Goal: Task Accomplishment & Management: Complete application form

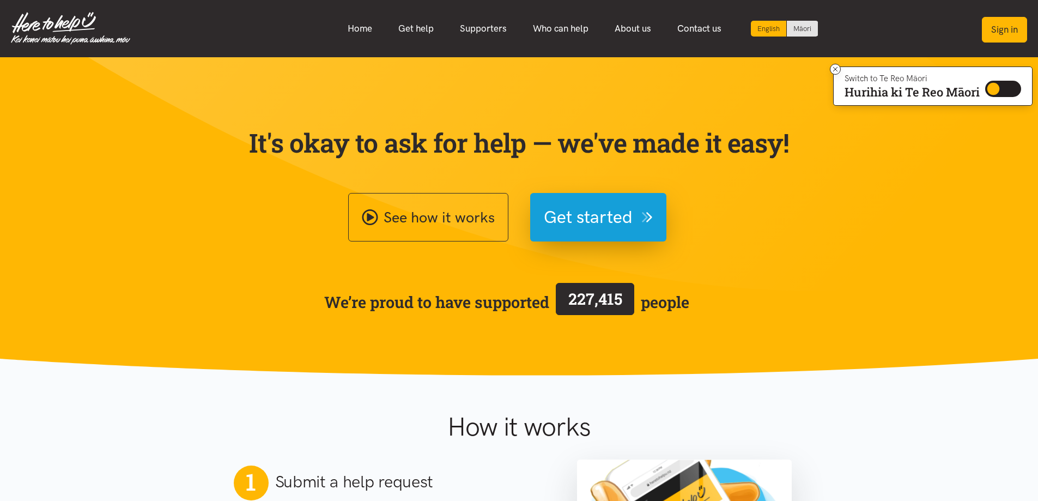
click at [1000, 28] on button "Sign in" at bounding box center [1004, 30] width 45 height 26
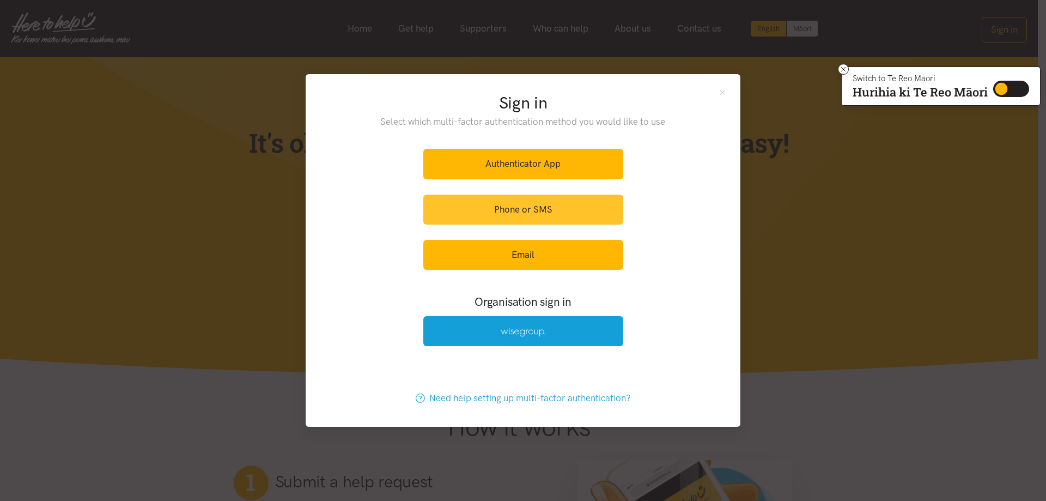
click at [512, 205] on link "Phone or SMS" at bounding box center [523, 210] width 200 height 30
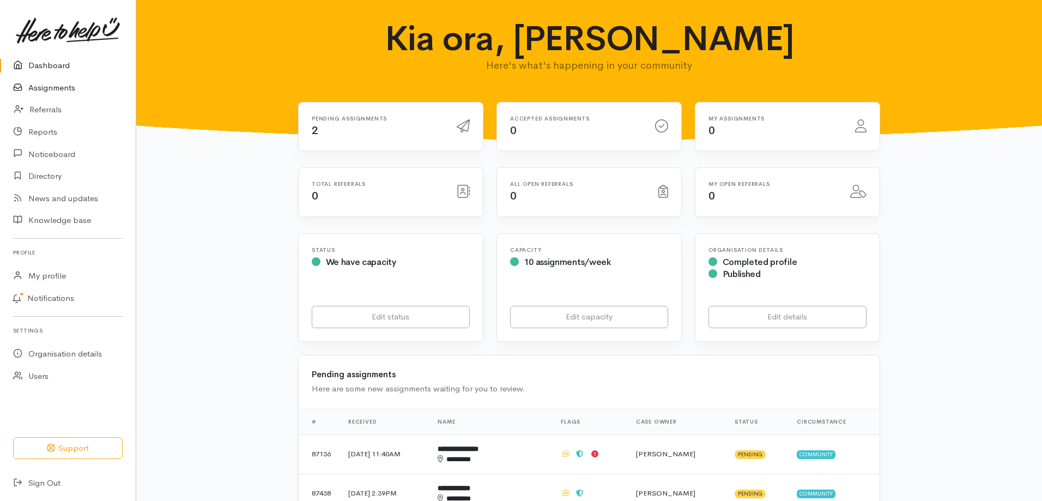
click at [57, 86] on link "Assignments" at bounding box center [68, 88] width 136 height 22
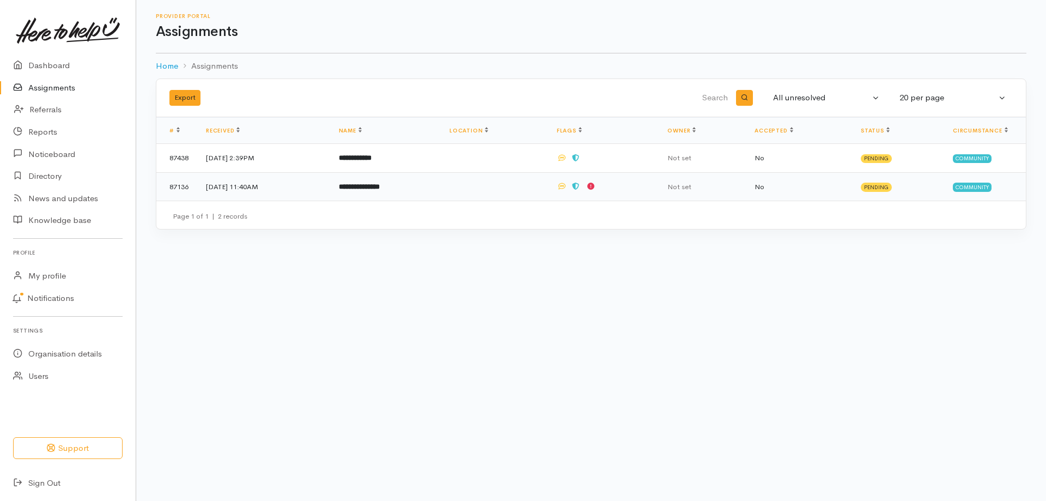
click at [380, 183] on b "**********" at bounding box center [359, 186] width 41 height 7
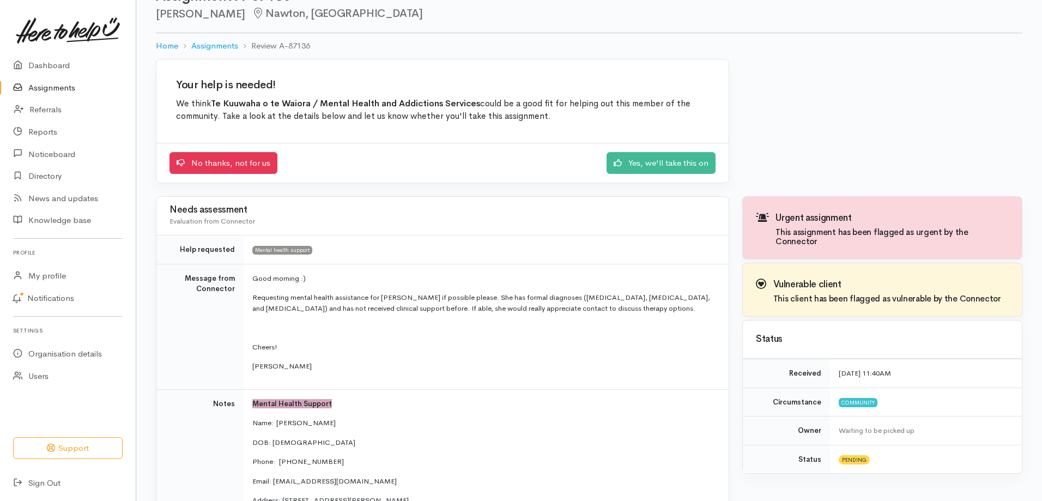
scroll to position [54, 0]
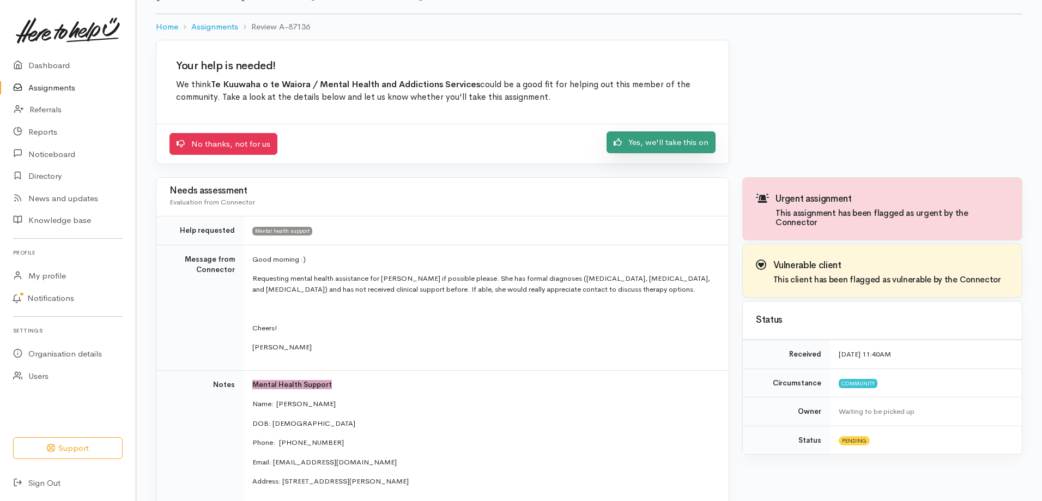
click at [663, 136] on link "Yes, we'll take this on" at bounding box center [660, 142] width 109 height 22
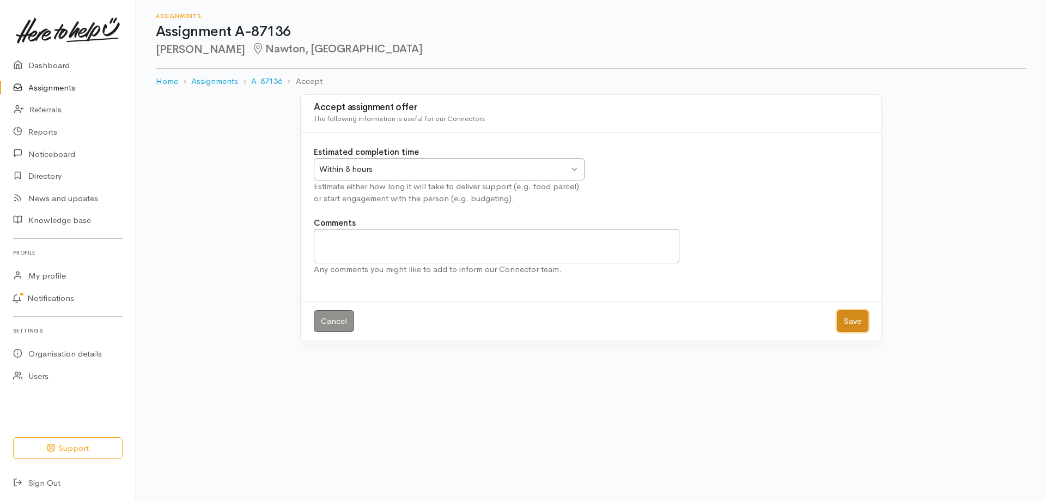
click at [851, 319] on button "Save" at bounding box center [853, 321] width 32 height 22
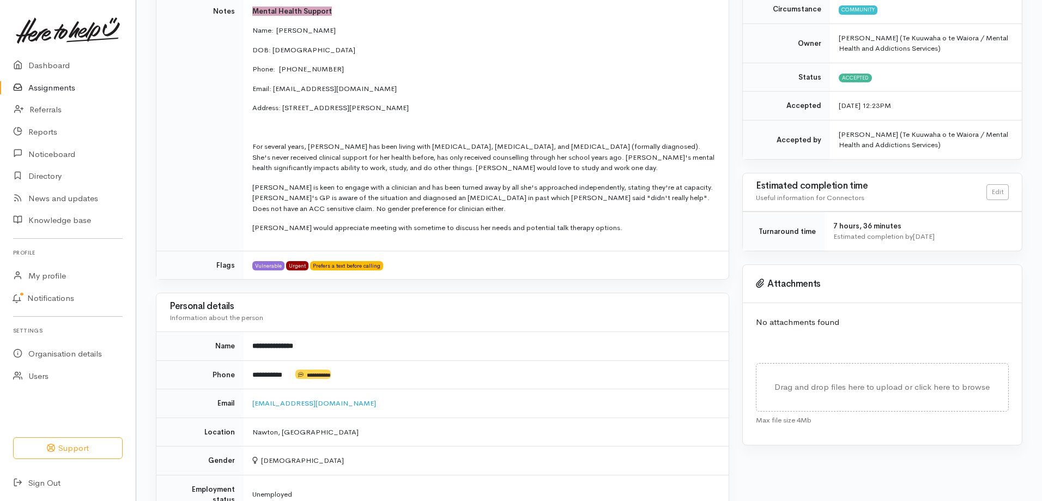
scroll to position [327, 0]
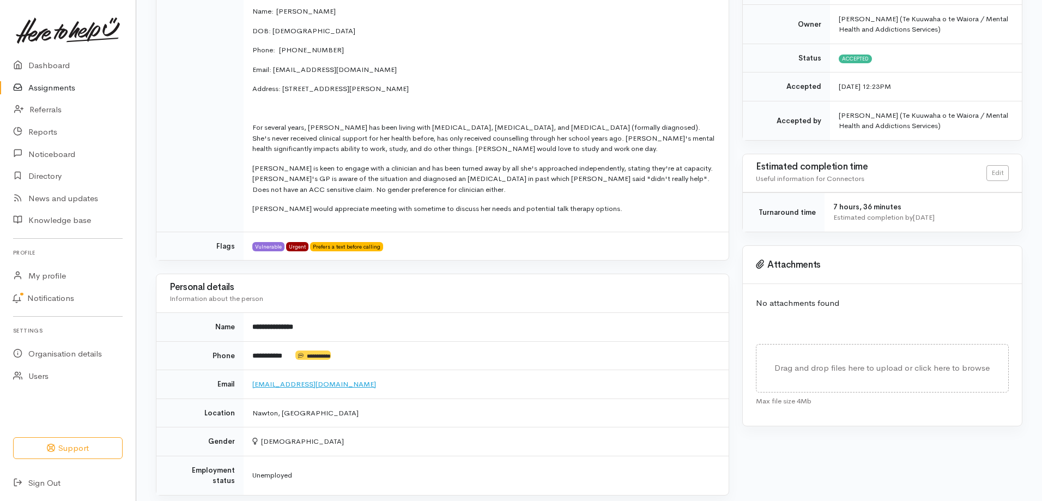
click at [288, 382] on link "[EMAIL_ADDRESS][DOMAIN_NAME]" at bounding box center [314, 383] width 124 height 9
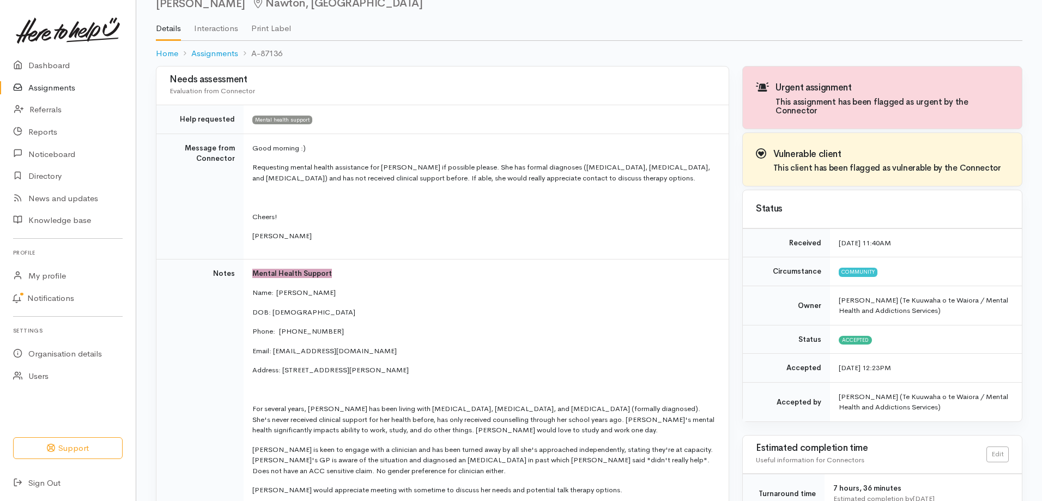
scroll to position [0, 0]
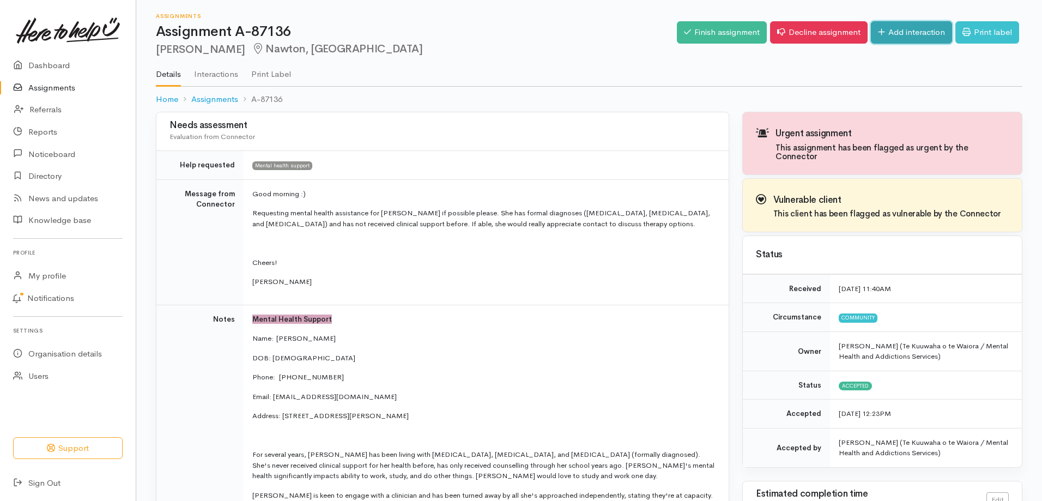
drag, startPoint x: 884, startPoint y: 24, endPoint x: 919, endPoint y: 42, distance: 39.2
click at [884, 24] on link "Add interaction" at bounding box center [911, 32] width 81 height 22
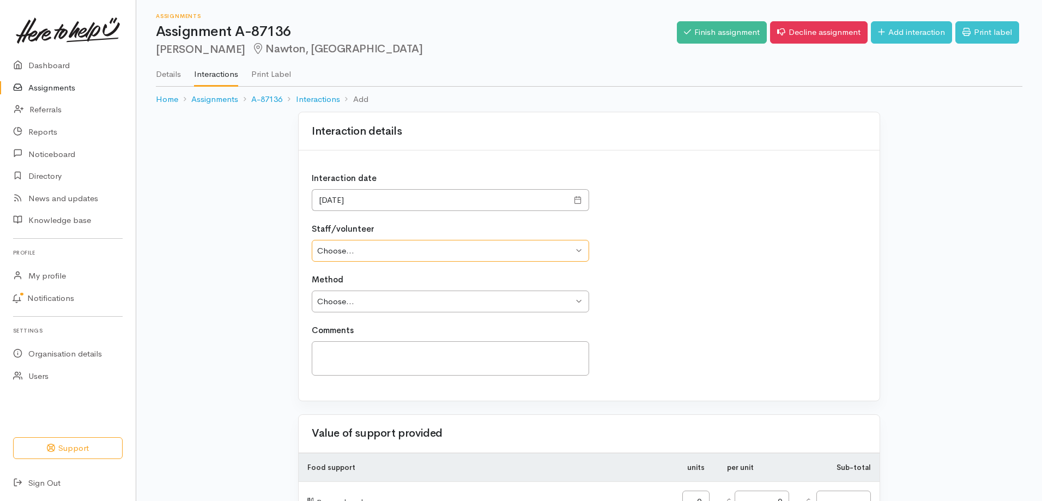
click at [582, 250] on select "Choose... Wheeti Maipi Lyn Eade Sue Critchley Alison Lowe Donna Pay Nathan Wood…" at bounding box center [450, 251] width 277 height 22
select select "1335"
click at [312, 240] on select "Choose... Wheeti Maipi Lyn Eade Sue Critchley Alison Lowe Donna Pay Nathan Wood…" at bounding box center [450, 251] width 277 height 22
click at [585, 302] on select "Choose... Phone Visit Other" at bounding box center [450, 301] width 277 height 22
select select "1"
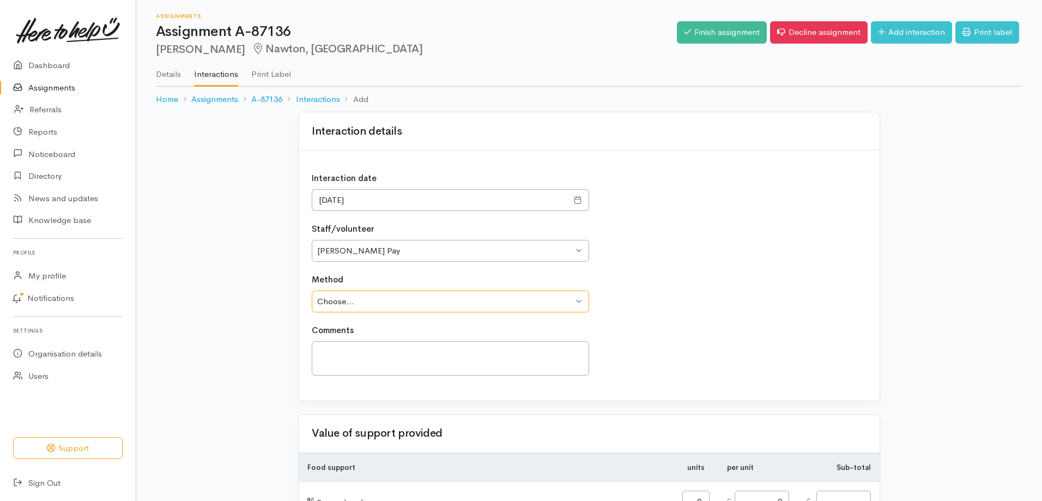
click at [312, 290] on select "Choose... Phone Visit Other" at bounding box center [450, 301] width 277 height 22
click at [354, 361] on textarea at bounding box center [450, 358] width 277 height 34
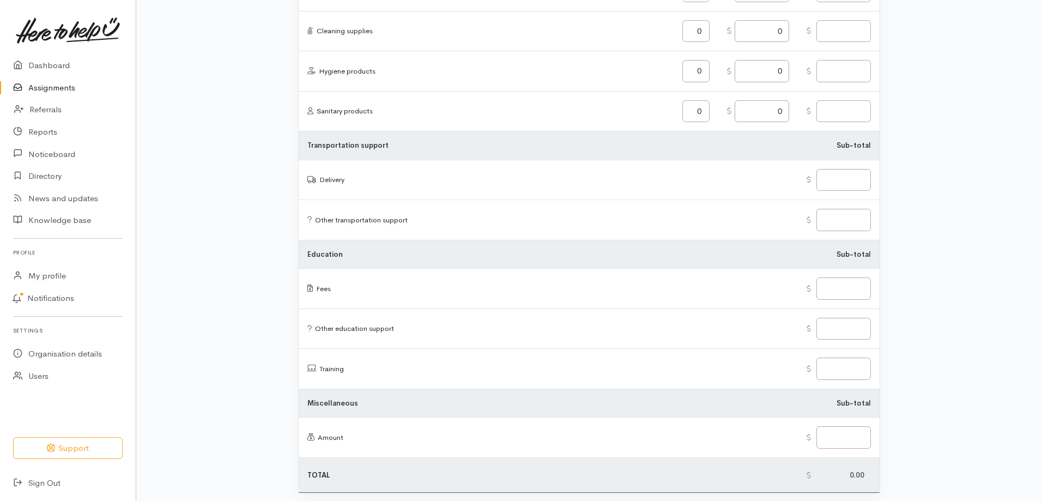
scroll to position [1266, 0]
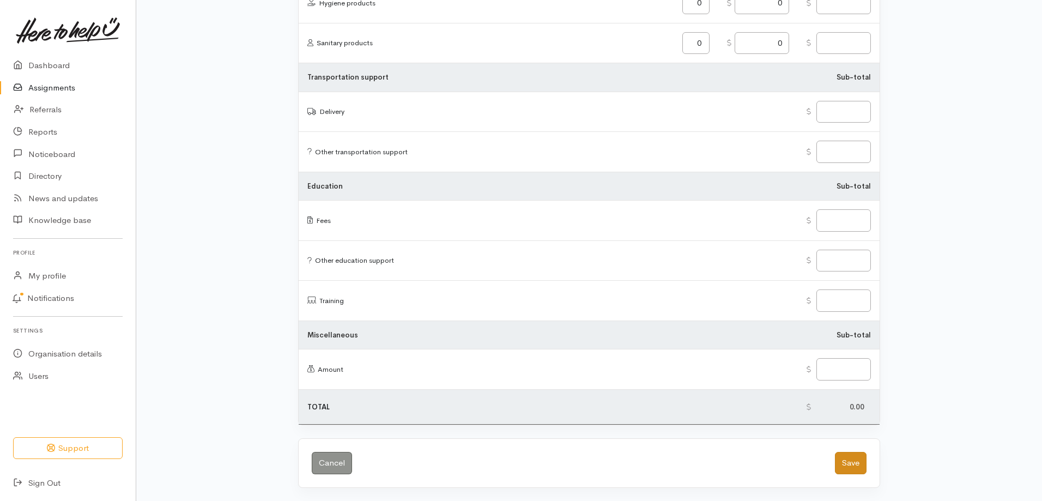
type textarea "PC to Lauren. Unable to leave message Email sent to Lauren's offering advice an…"
click at [852, 461] on button "Save" at bounding box center [851, 463] width 32 height 22
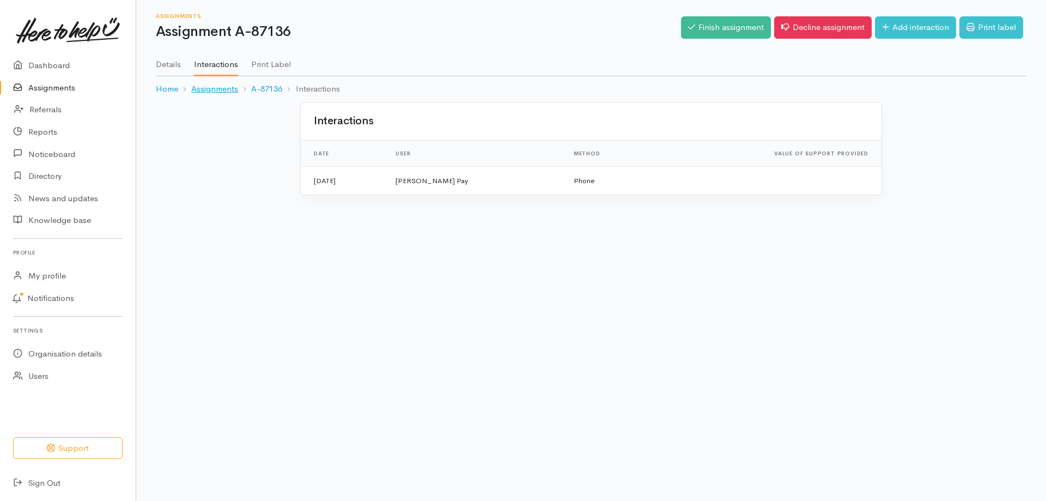
click at [223, 88] on link "Assignments" at bounding box center [214, 89] width 47 height 13
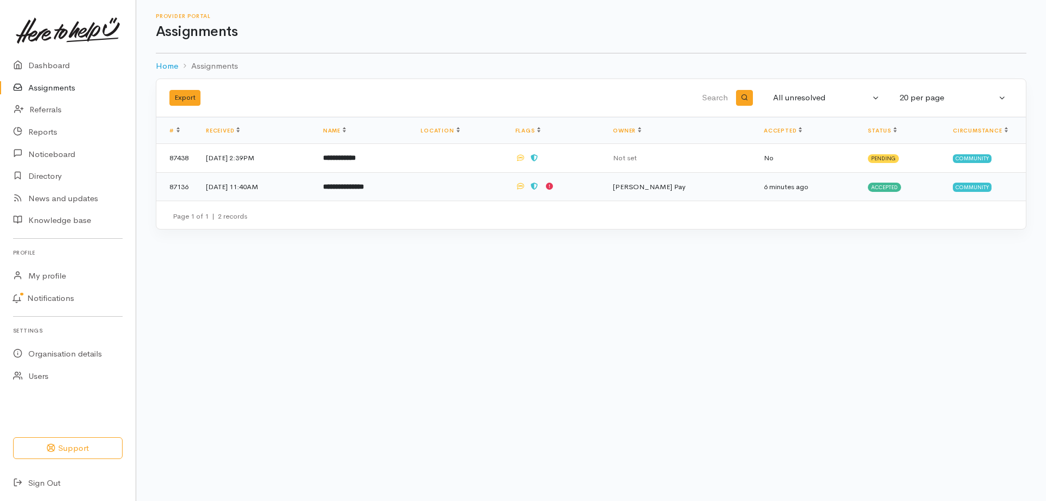
click at [363, 187] on b "**********" at bounding box center [343, 186] width 41 height 7
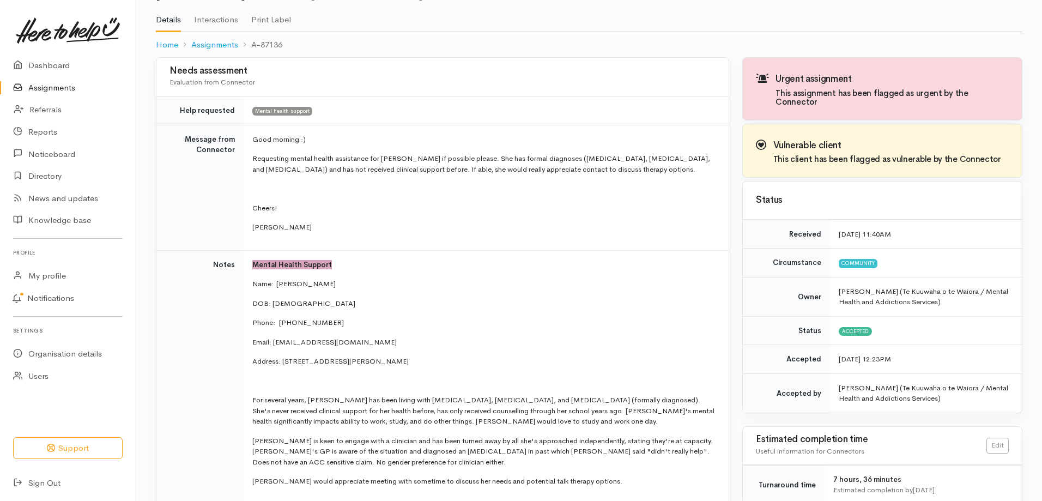
scroll to position [109, 0]
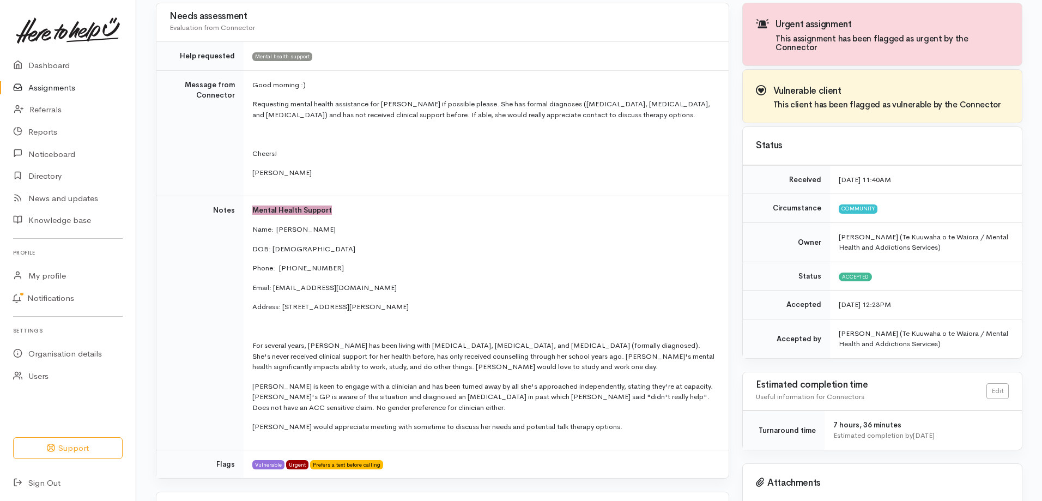
click at [366, 175] on p "[PERSON_NAME]" at bounding box center [483, 172] width 463 height 11
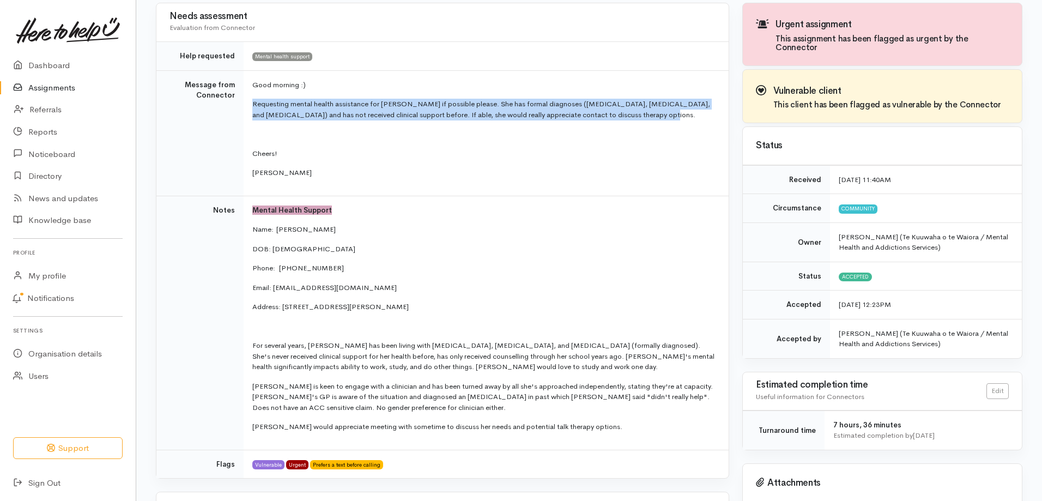
drag, startPoint x: 254, startPoint y: 103, endPoint x: 660, endPoint y: 115, distance: 406.6
click at [660, 115] on p "Requesting mental health assistance for [PERSON_NAME] if possible please. She h…" at bounding box center [483, 109] width 463 height 21
copy p "Requesting mental health assistance for [PERSON_NAME] if possible please. She h…"
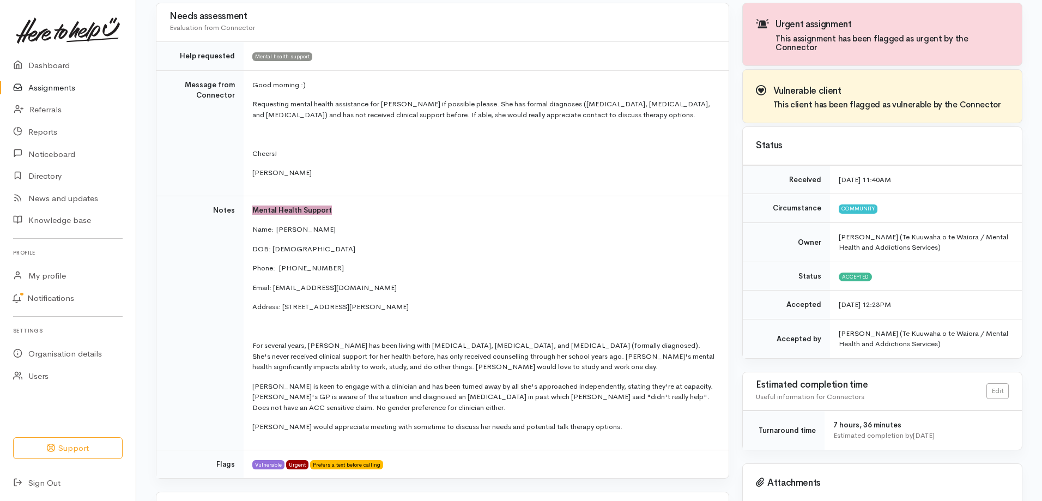
click at [381, 341] on p "For several years, [PERSON_NAME] has been living with [MEDICAL_DATA], [MEDICAL_…" at bounding box center [483, 356] width 463 height 32
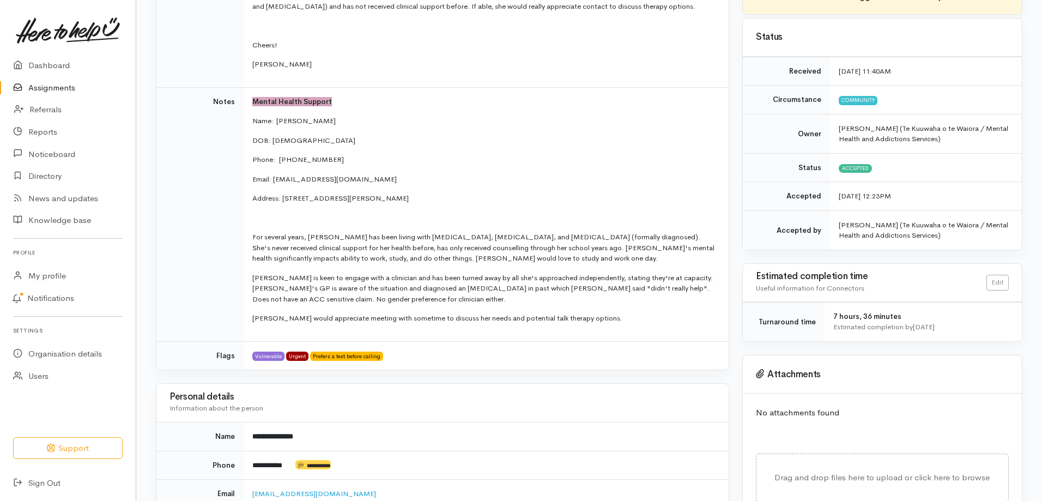
scroll to position [218, 0]
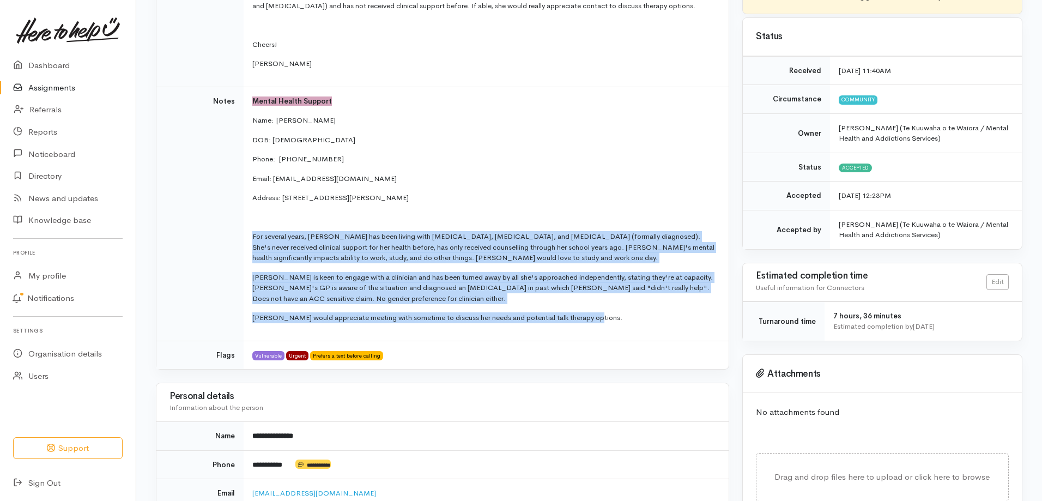
drag, startPoint x: 253, startPoint y: 236, endPoint x: 614, endPoint y: 280, distance: 363.3
click at [647, 312] on td "Mental Health Support Name:  [PERSON_NAME] DOB: [DEMOGRAPHIC_DATA] Phone:   [PH…" at bounding box center [486, 214] width 485 height 254
copy td "For several years, [PERSON_NAME] has been living with [MEDICAL_DATA], [MEDICAL_…"
